Goal: Find specific page/section: Find specific page/section

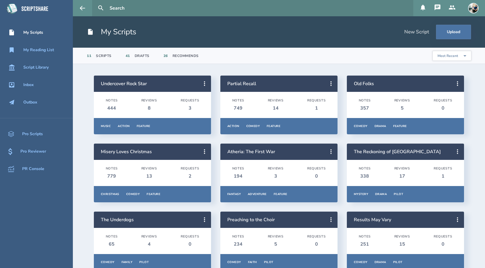
click at [439, 9] on icon at bounding box center [437, 7] width 6 height 6
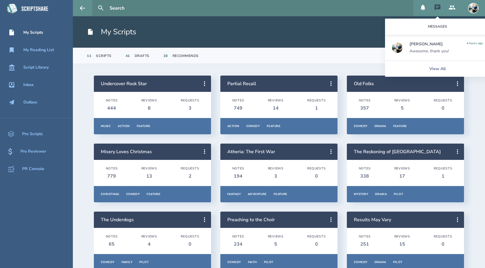
click at [439, 9] on icon at bounding box center [437, 7] width 6 height 6
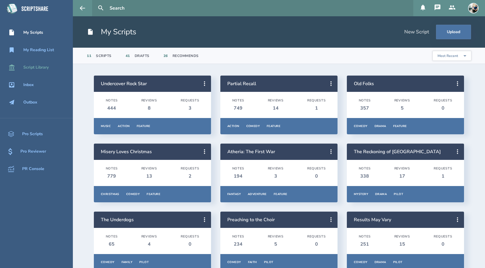
click at [49, 67] on div "Script Library" at bounding box center [35, 67] width 25 height 5
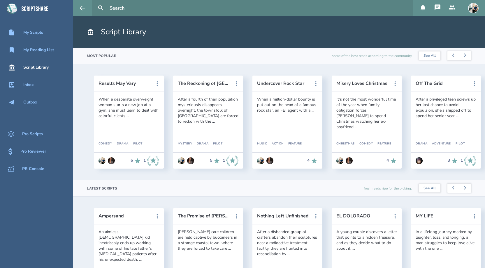
click at [134, 12] on input "text" at bounding box center [258, 8] width 303 height 16
type input "[PERSON_NAME]"
click at [94, 2] on button at bounding box center [100, 8] width 13 height 13
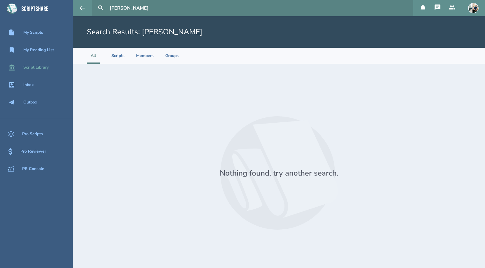
click at [34, 65] on div "Script Library" at bounding box center [35, 67] width 25 height 5
